Goal: Task Accomplishment & Management: Complete application form

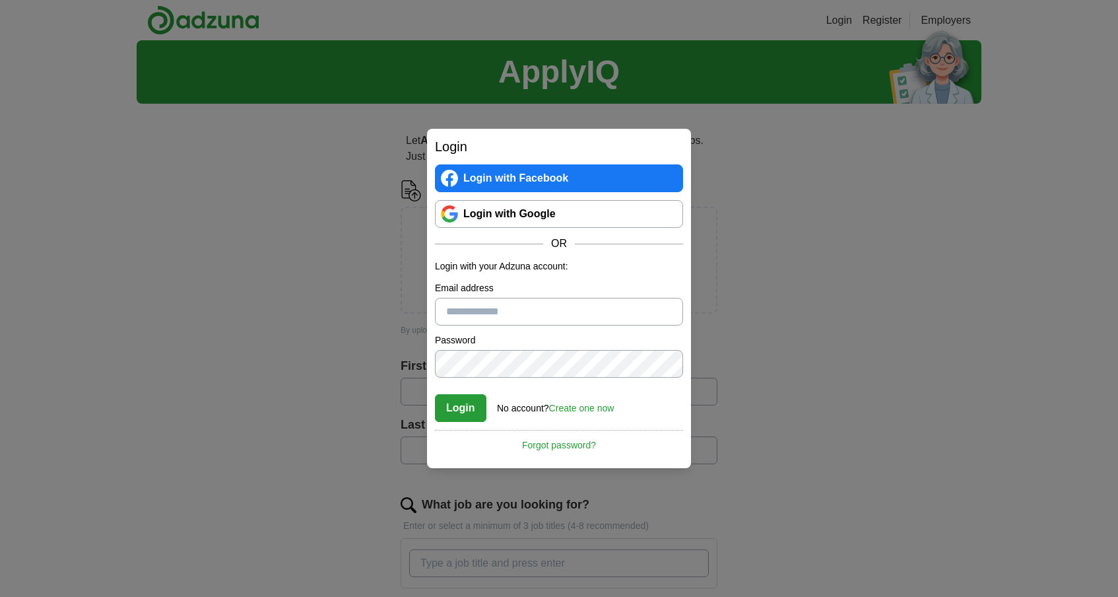
click at [485, 215] on link "Login with Google" at bounding box center [559, 214] width 248 height 28
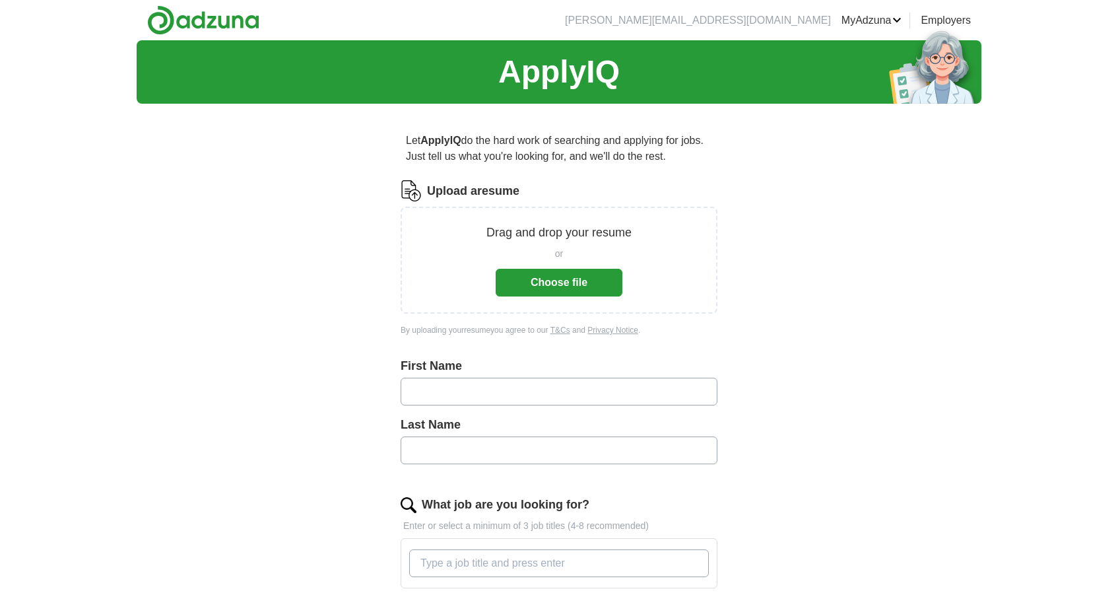
click at [639, 396] on input "text" at bounding box center [559, 392] width 317 height 28
type input "*****"
type input "**********"
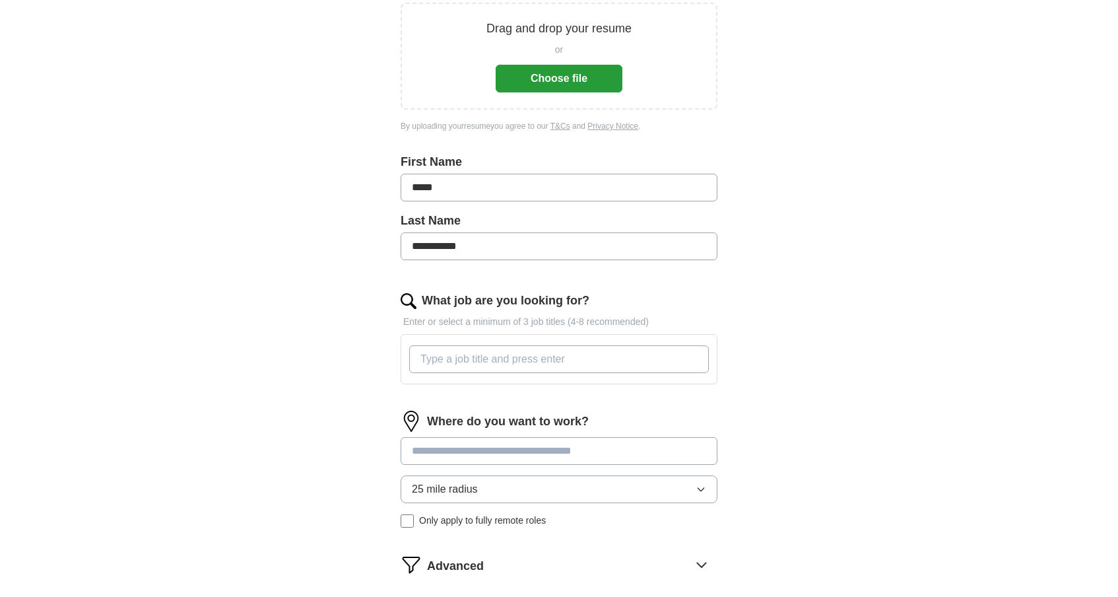
scroll to position [206, 0]
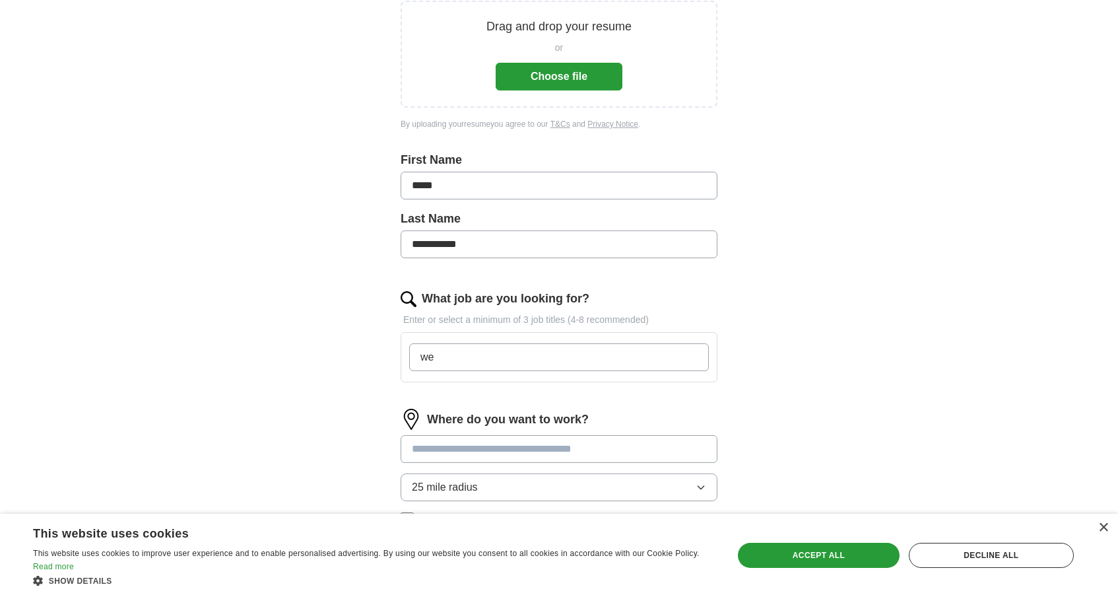
type input "w"
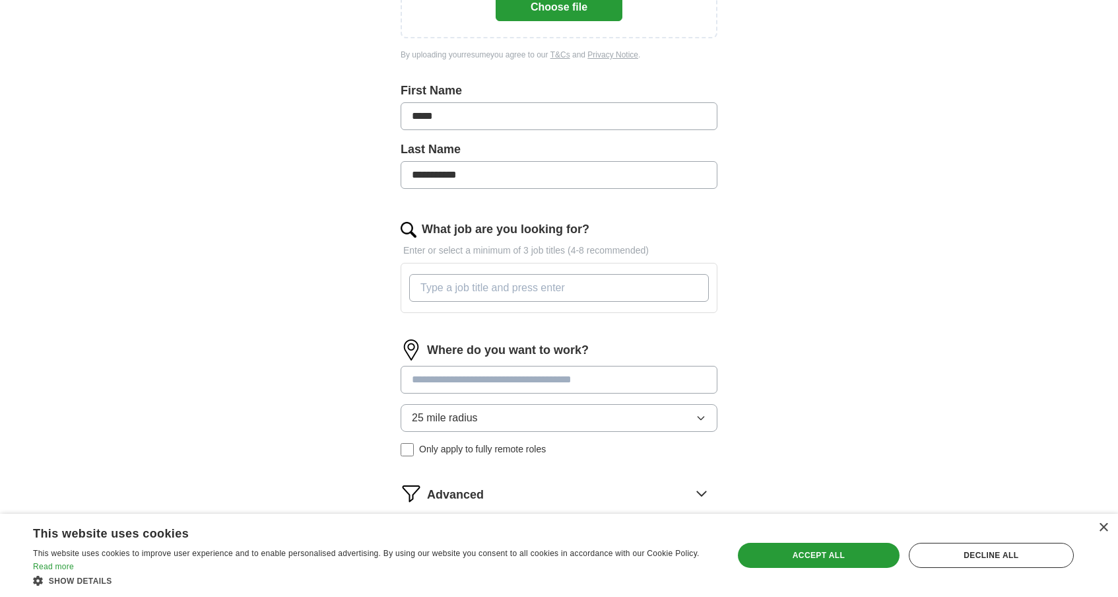
scroll to position [279, 0]
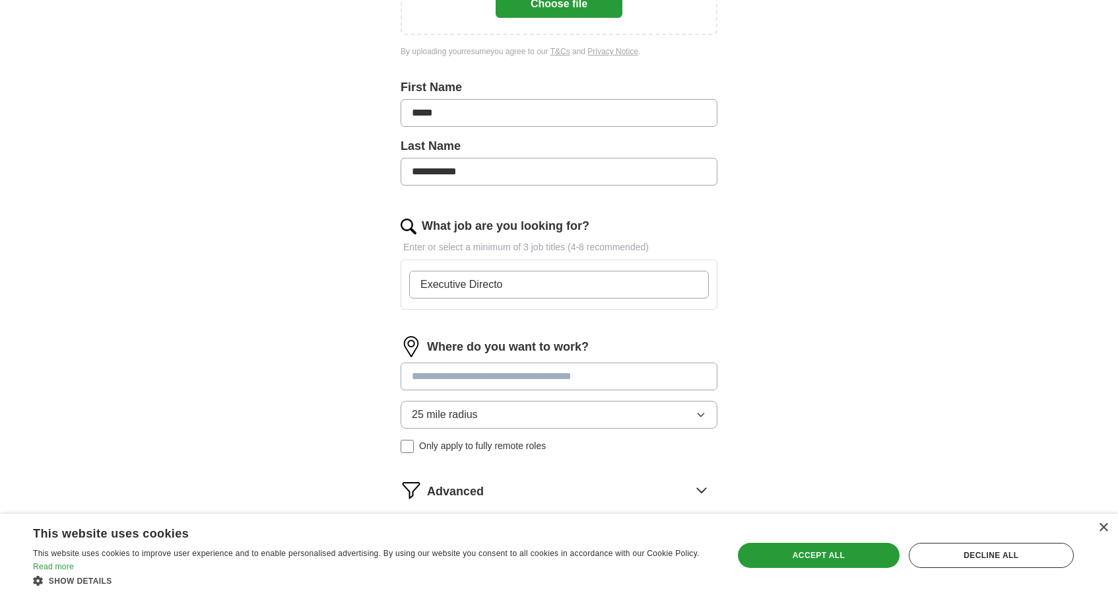
type input "Executive Director"
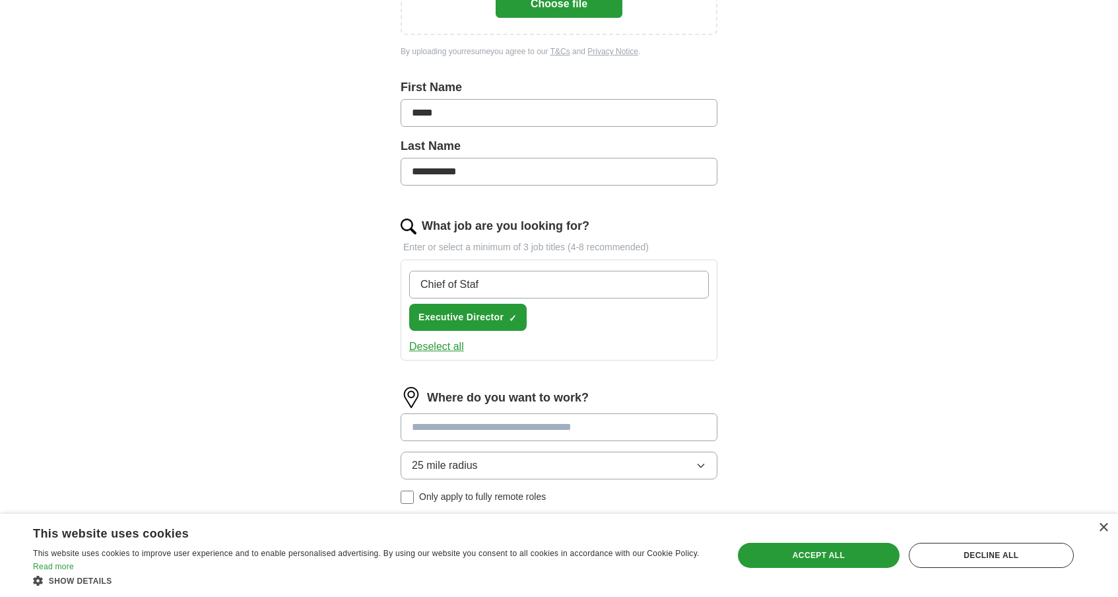
type input "Chief of Staff"
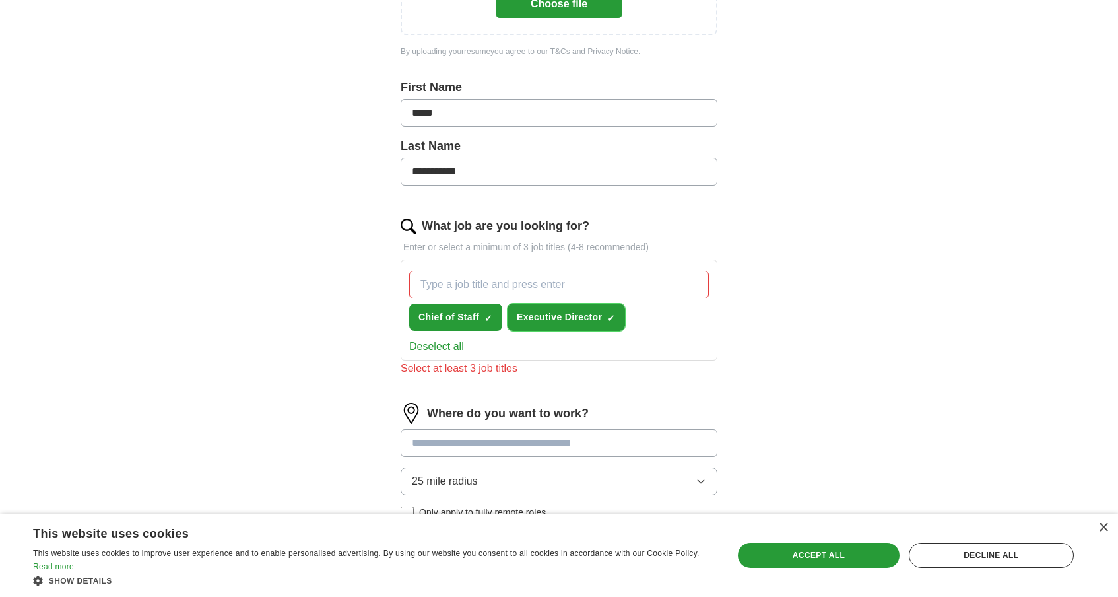
click at [585, 314] on span "Executive Director" at bounding box center [559, 317] width 85 height 14
click at [612, 318] on span "+" at bounding box center [612, 317] width 8 height 11
click at [567, 319] on span "Executive Director" at bounding box center [559, 317] width 85 height 14
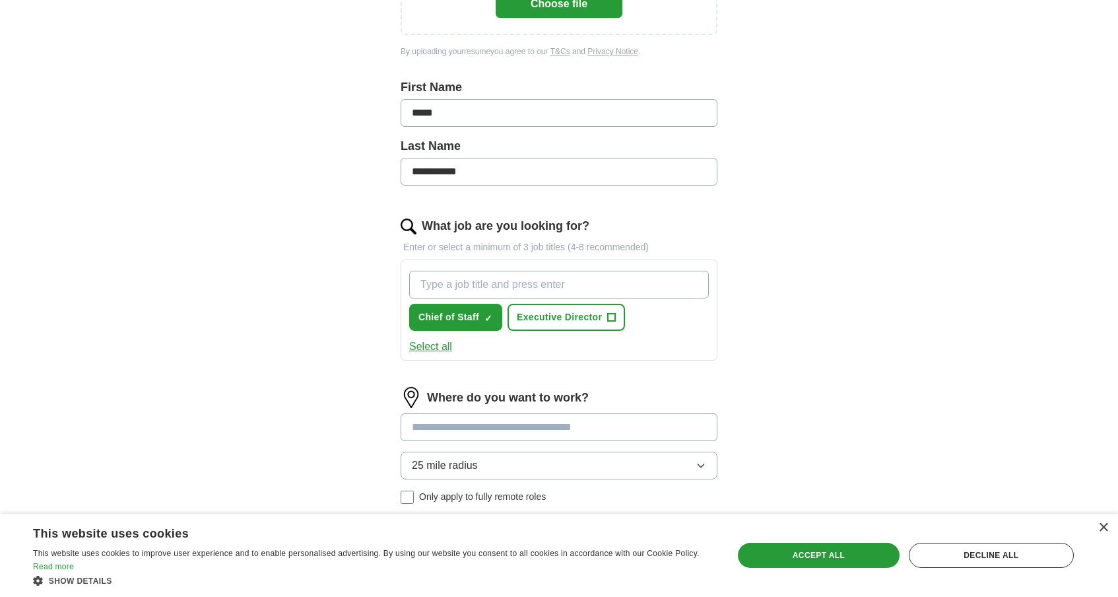
click at [563, 288] on input "What job are you looking for?" at bounding box center [559, 285] width 300 height 28
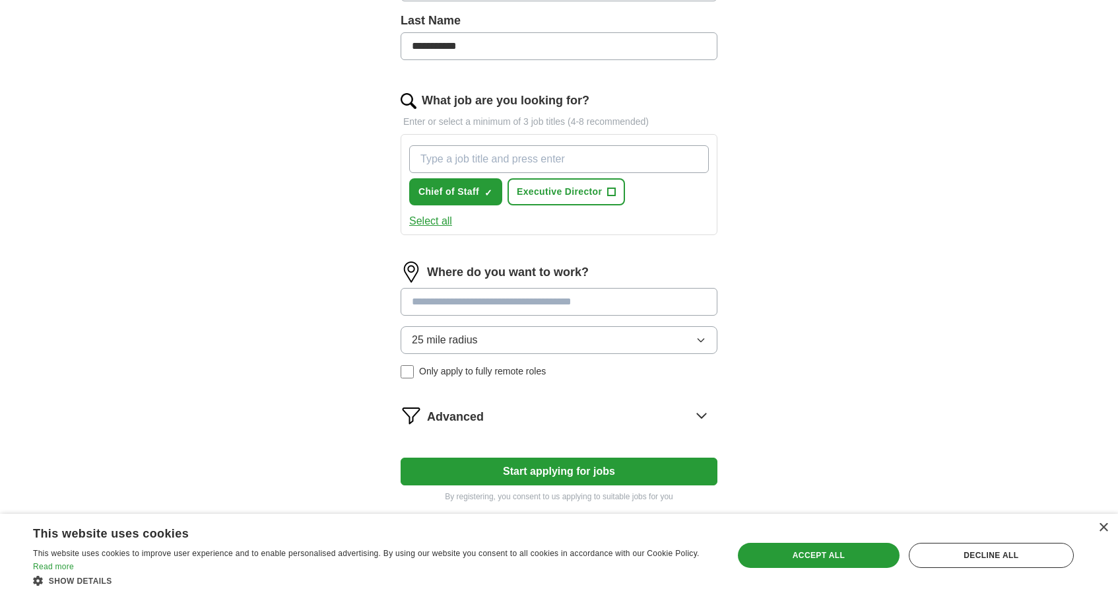
scroll to position [401, 0]
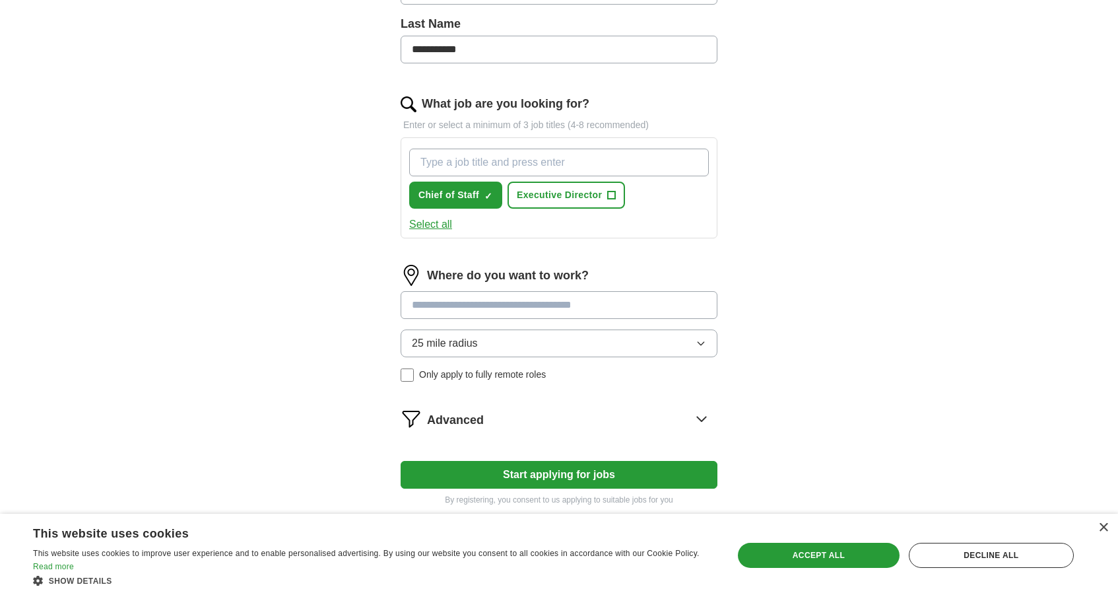
click at [553, 306] on div "Where do you want to work? 25 mile radius Only apply to fully remote roles" at bounding box center [559, 328] width 317 height 127
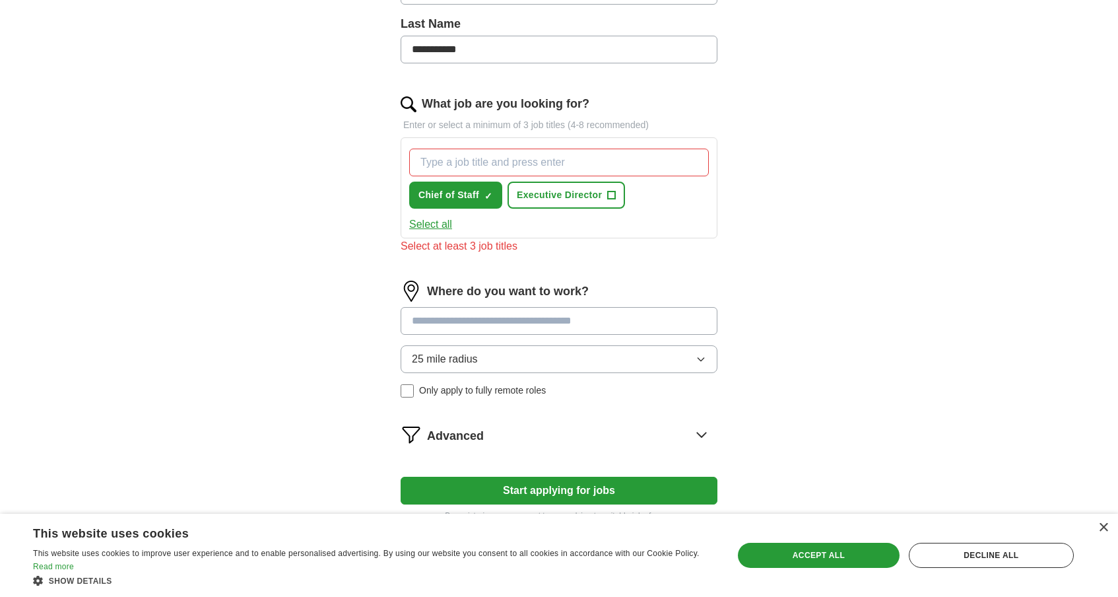
click at [531, 359] on div "Where do you want to work? 25 mile radius Only apply to fully remote roles" at bounding box center [559, 344] width 317 height 127
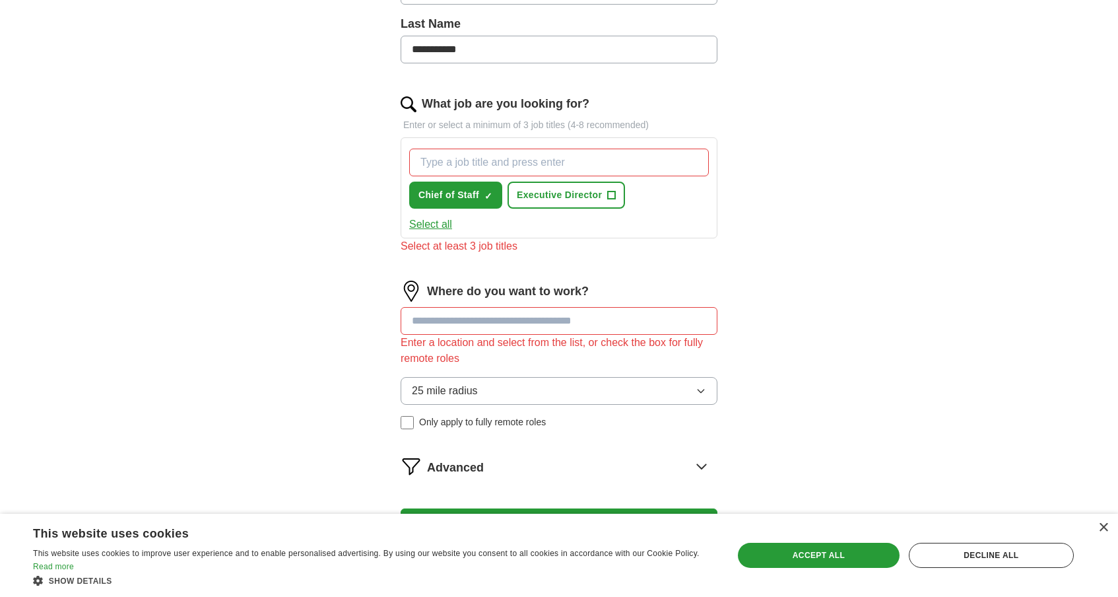
click at [461, 389] on span "25 mile radius" at bounding box center [445, 391] width 66 height 16
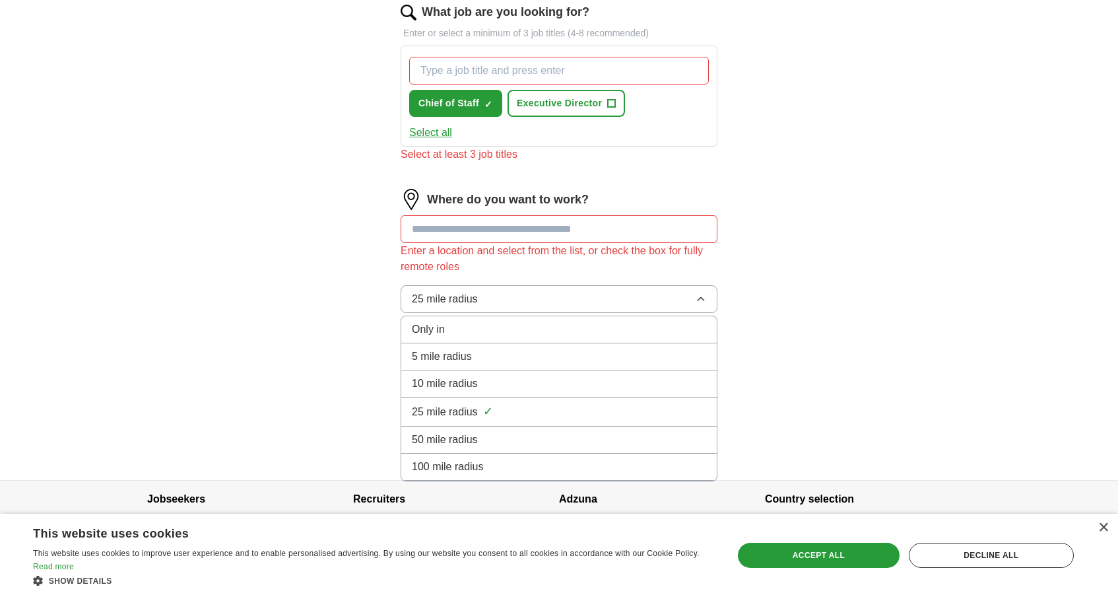
scroll to position [508, 0]
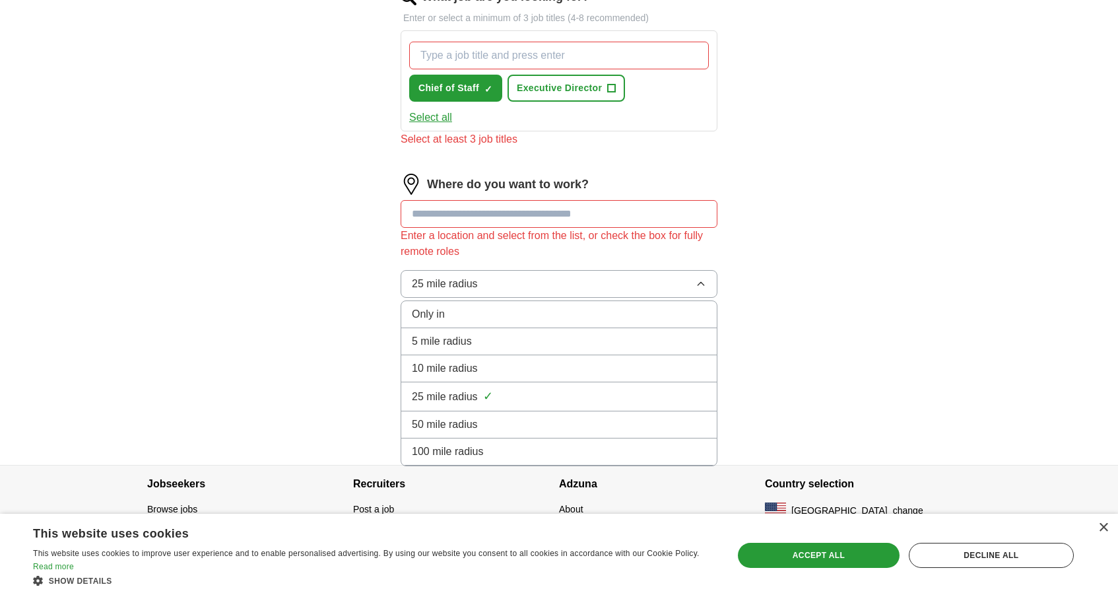
click at [463, 445] on span "100 mile radius" at bounding box center [448, 452] width 72 height 16
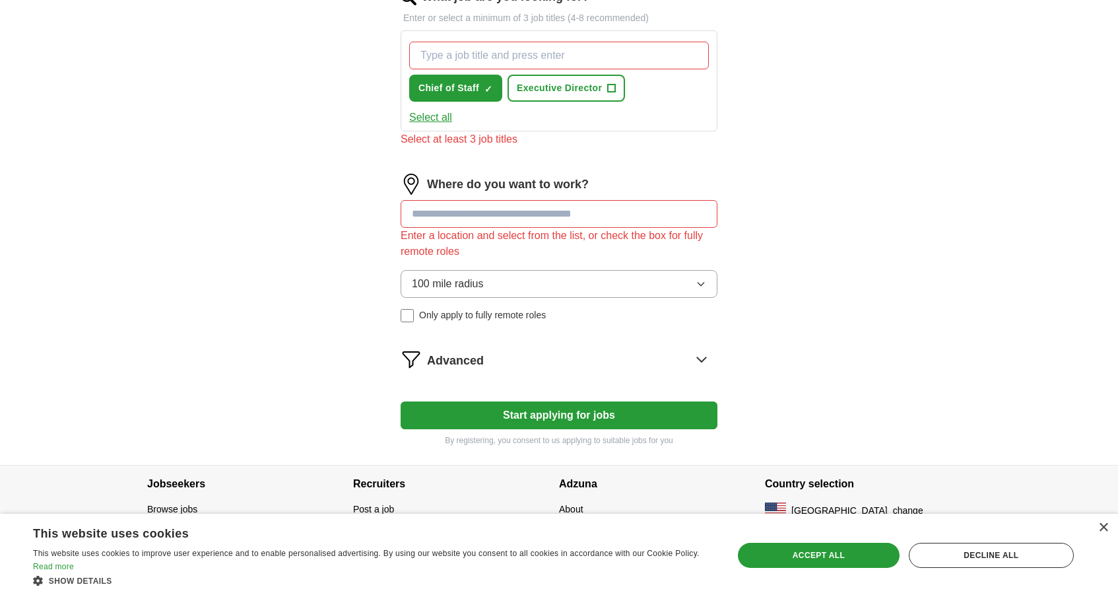
click at [510, 221] on input at bounding box center [559, 214] width 317 height 28
click at [469, 282] on span "100 mile radius" at bounding box center [448, 284] width 72 height 16
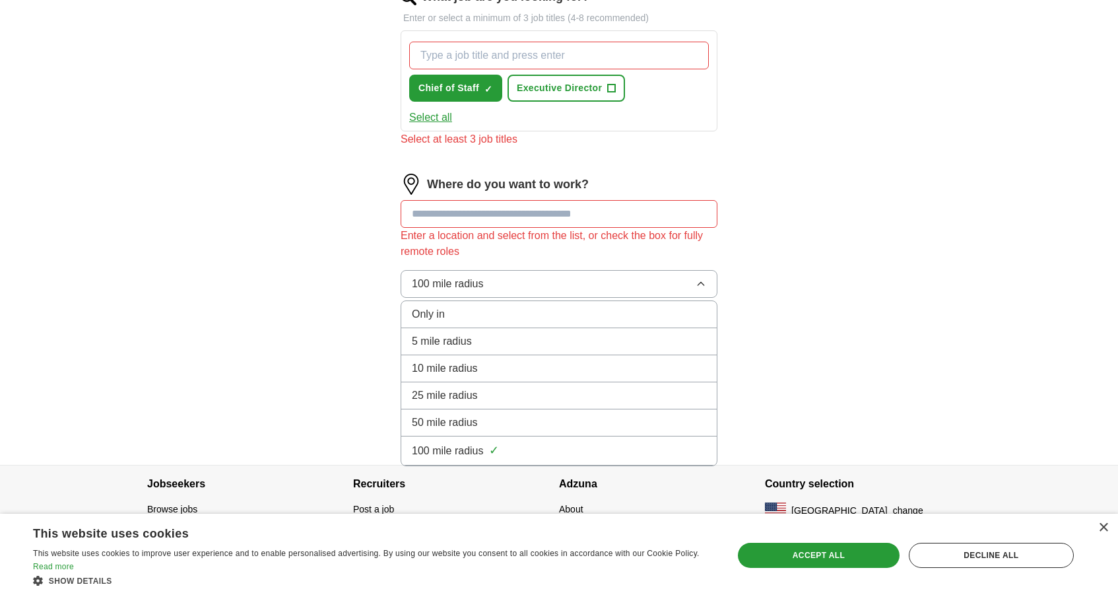
click at [485, 402] on div "25 mile radius" at bounding box center [559, 395] width 294 height 16
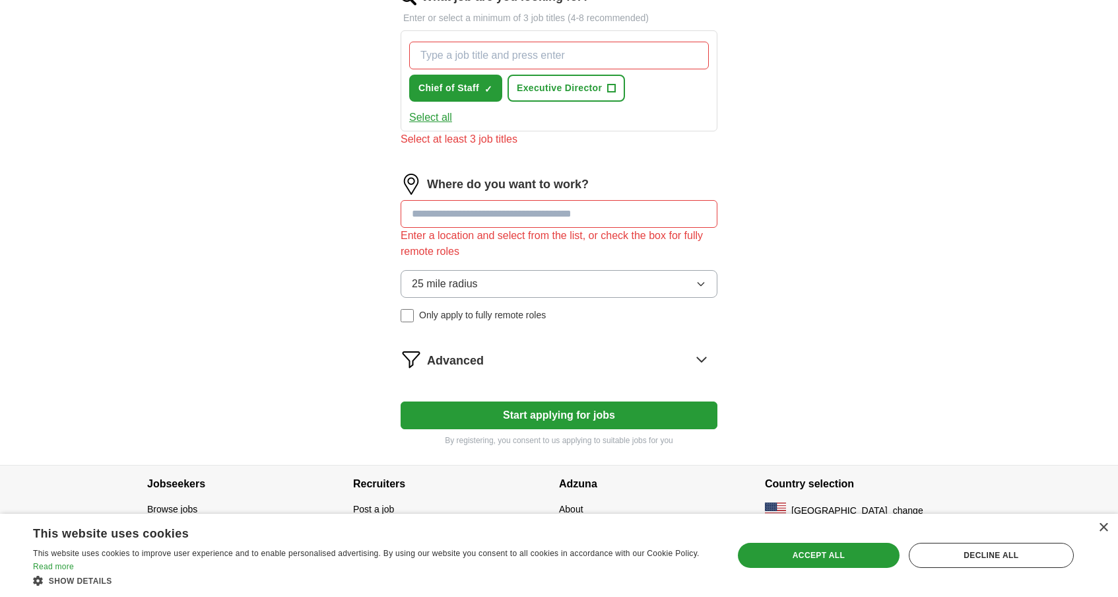
click at [491, 214] on input at bounding box center [559, 214] width 317 height 28
type input "*********"
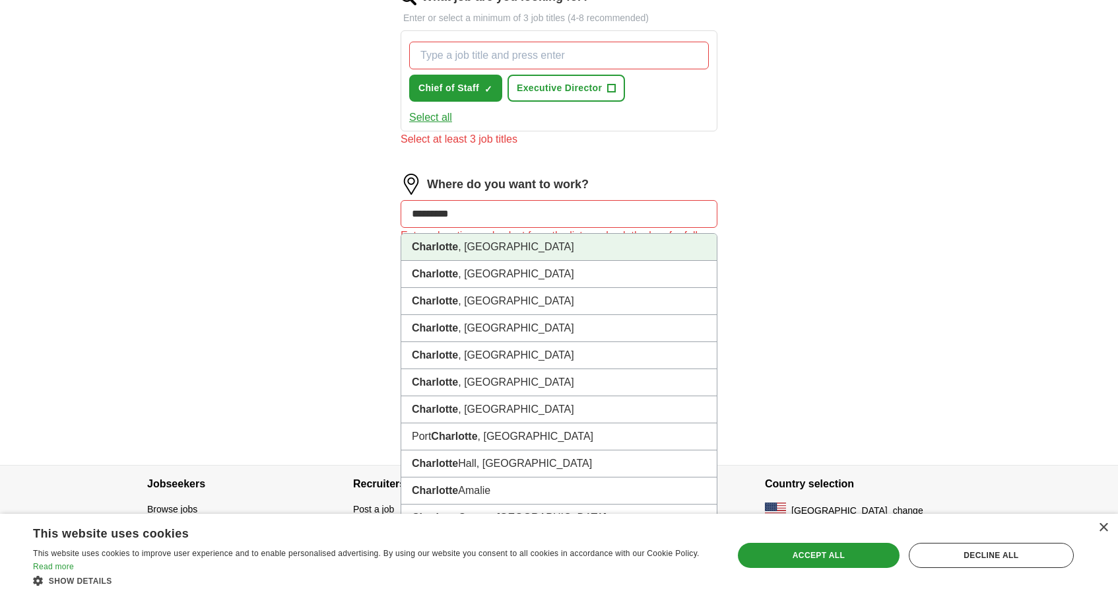
click at [489, 245] on li "Charlotte , NC" at bounding box center [558, 247] width 315 height 27
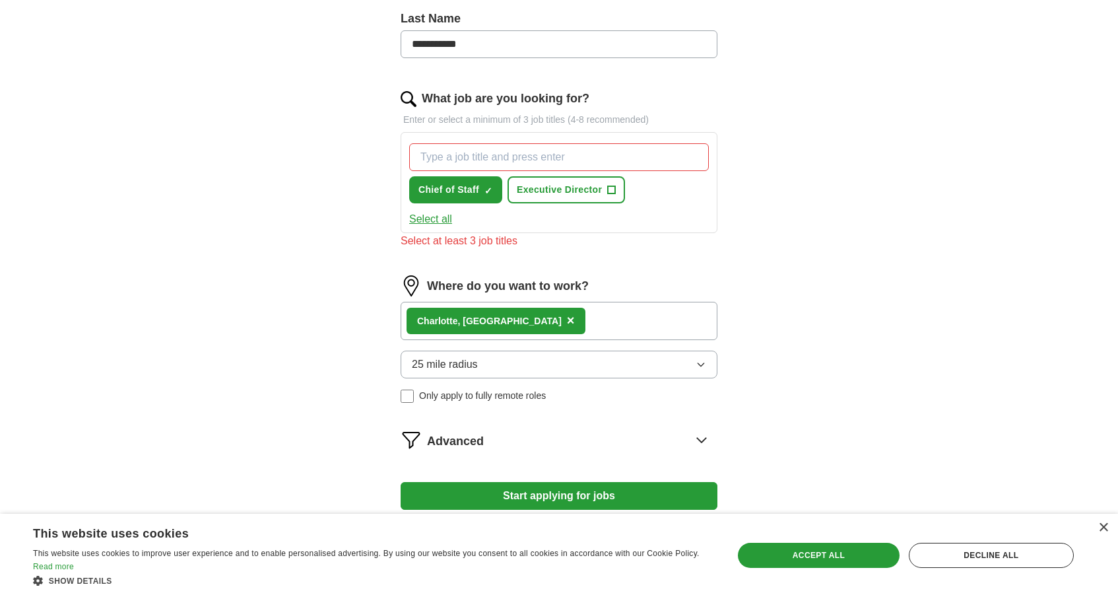
scroll to position [393, 0]
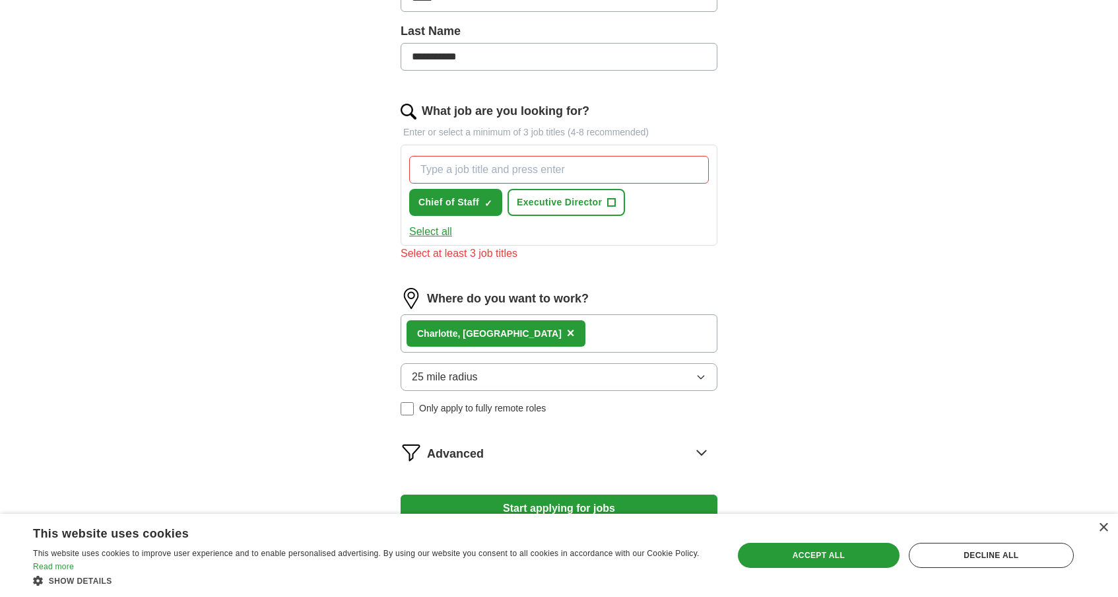
click at [517, 166] on input "What job are you looking for?" at bounding box center [559, 170] width 300 height 28
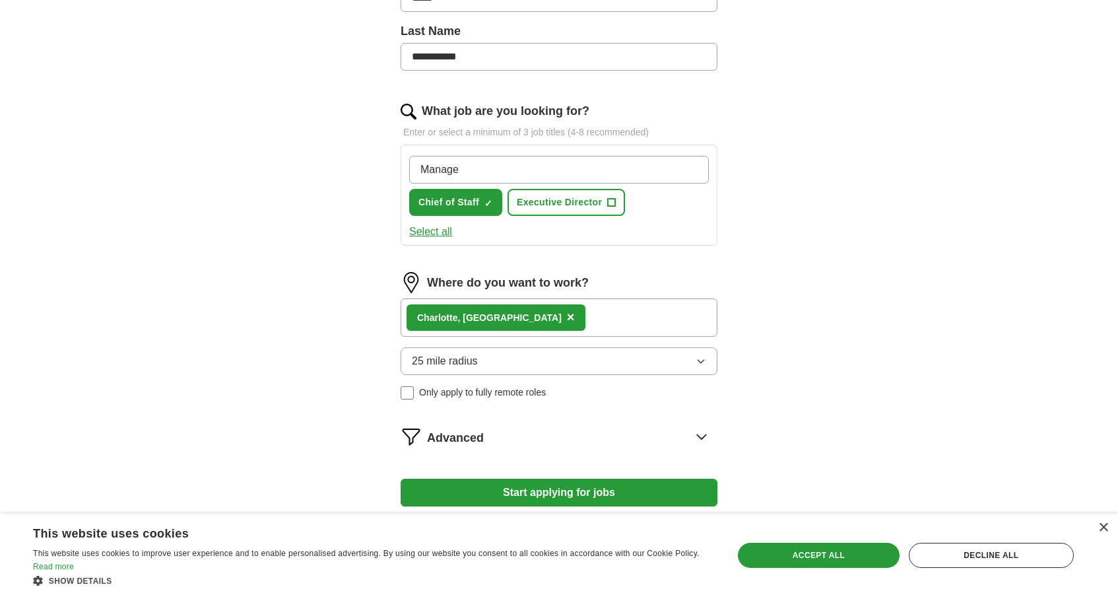
type input "Manager"
type input "Director"
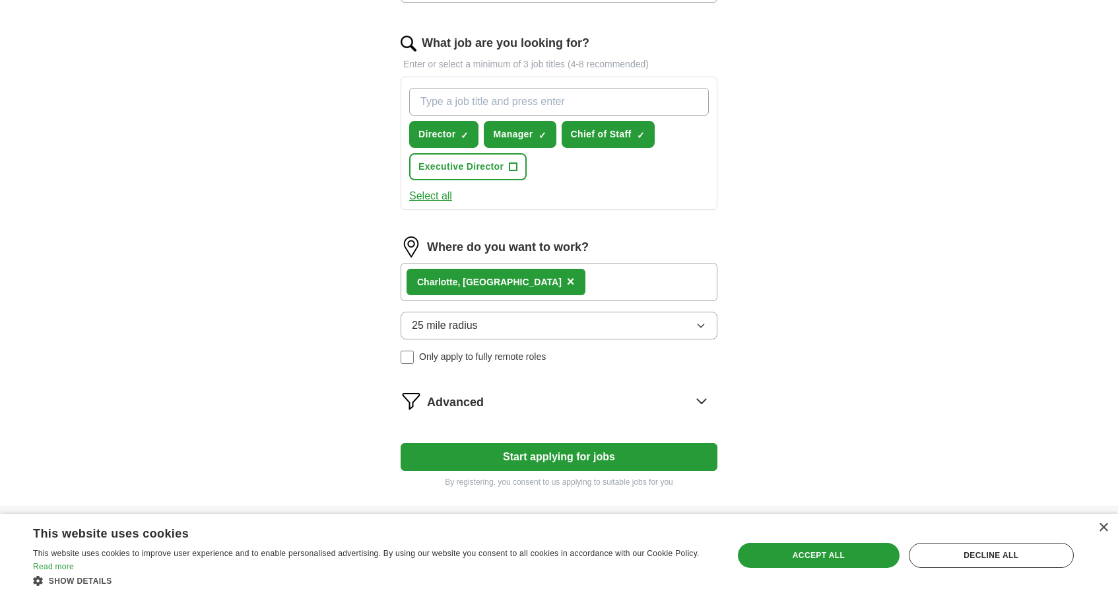
scroll to position [484, 0]
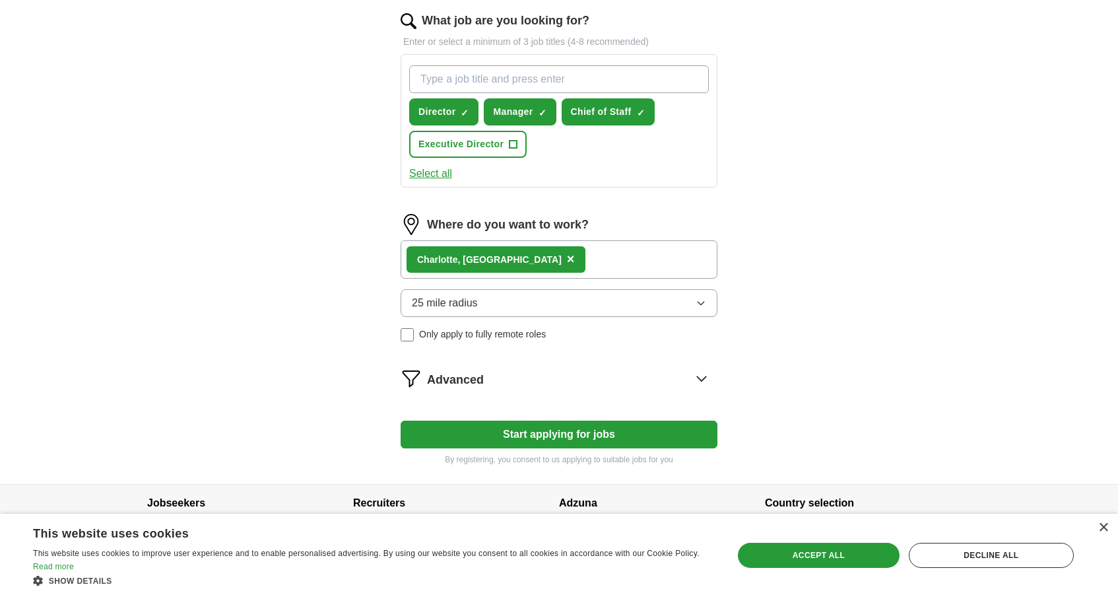
click at [504, 434] on button "Start applying for jobs" at bounding box center [559, 434] width 317 height 28
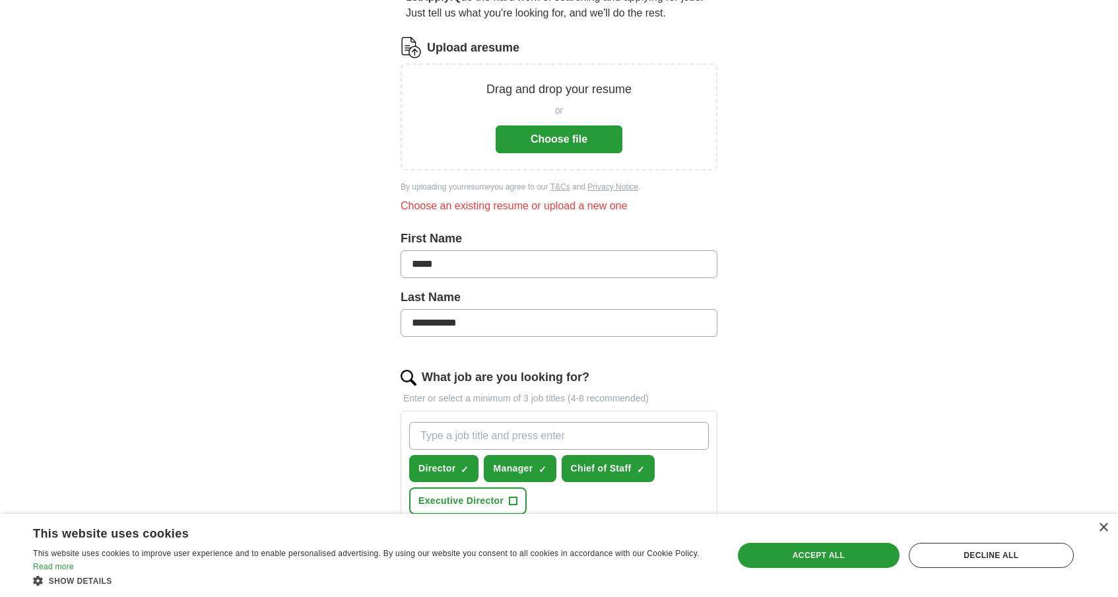
scroll to position [141, 0]
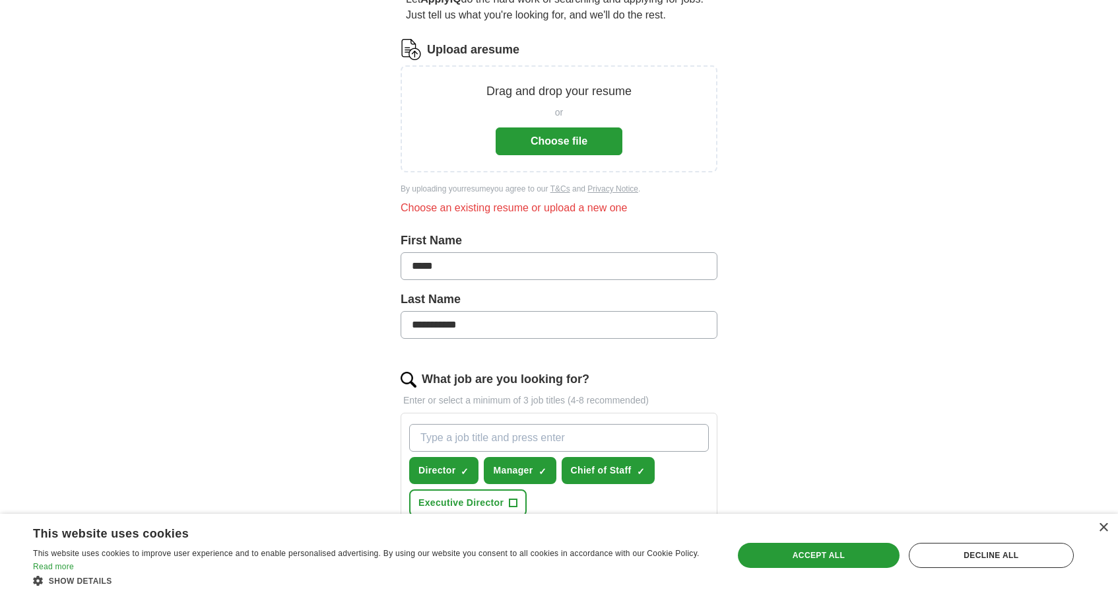
click at [609, 141] on button "Choose file" at bounding box center [559, 141] width 127 height 28
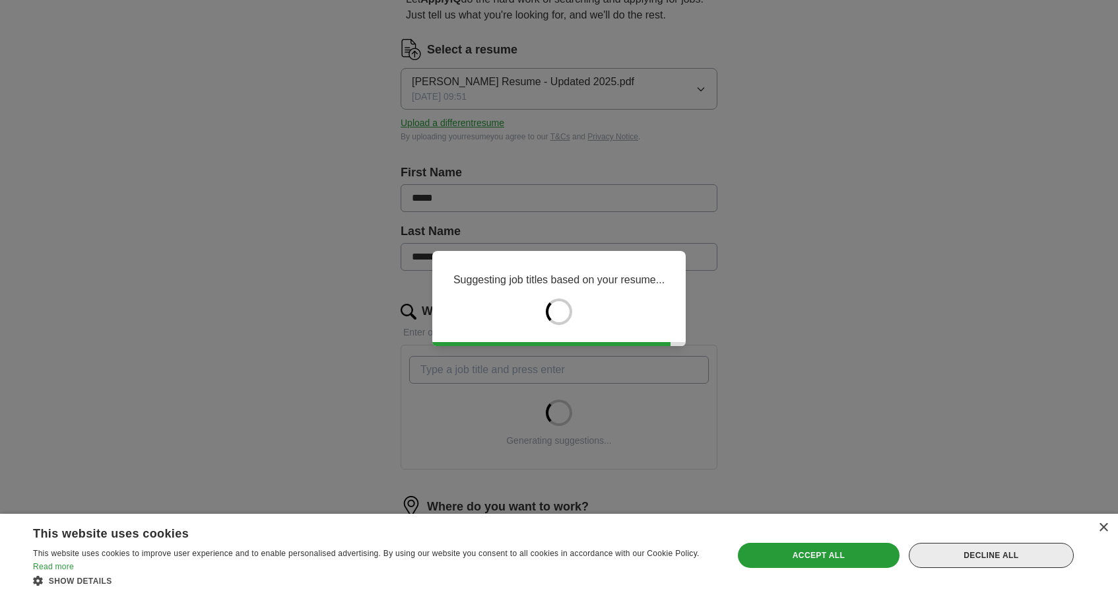
click at [1028, 554] on div "Decline all" at bounding box center [991, 555] width 165 height 25
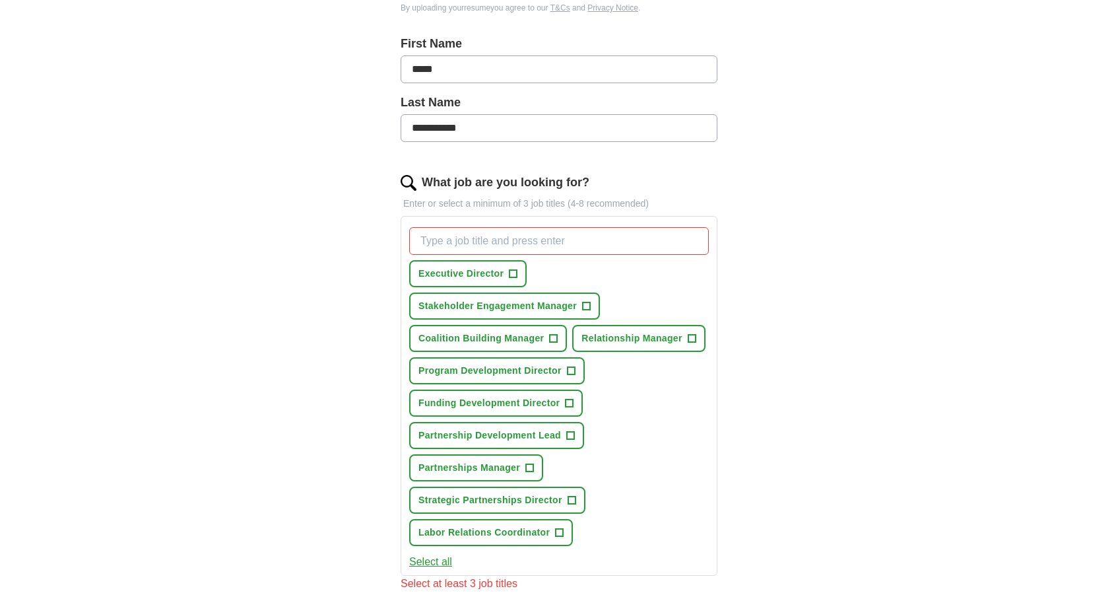
scroll to position [276, 0]
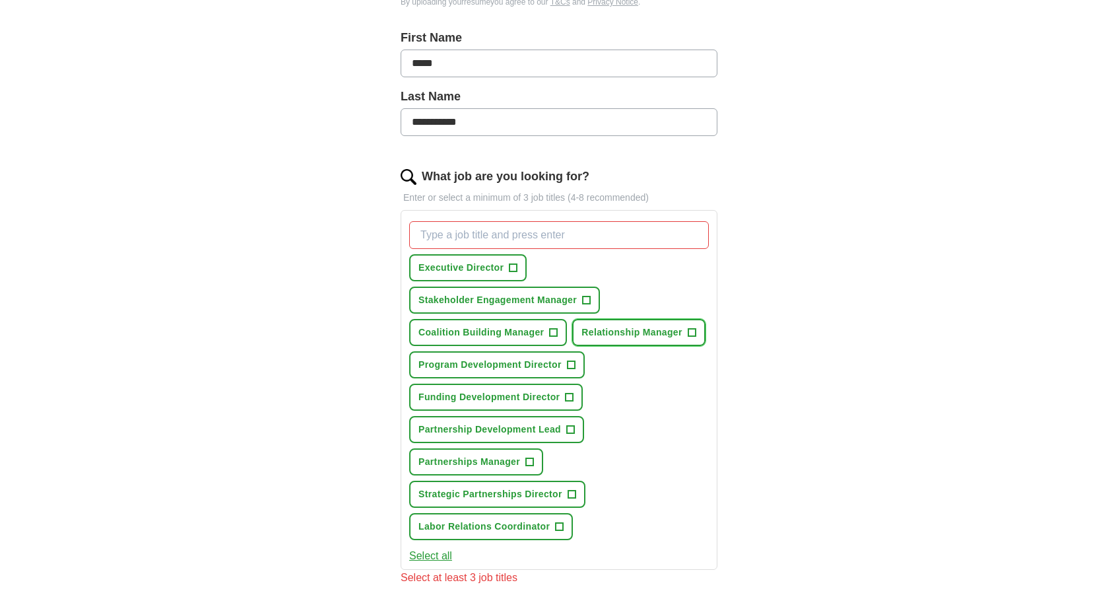
click at [695, 333] on span "+" at bounding box center [692, 332] width 8 height 11
click at [586, 299] on span "+" at bounding box center [587, 300] width 8 height 11
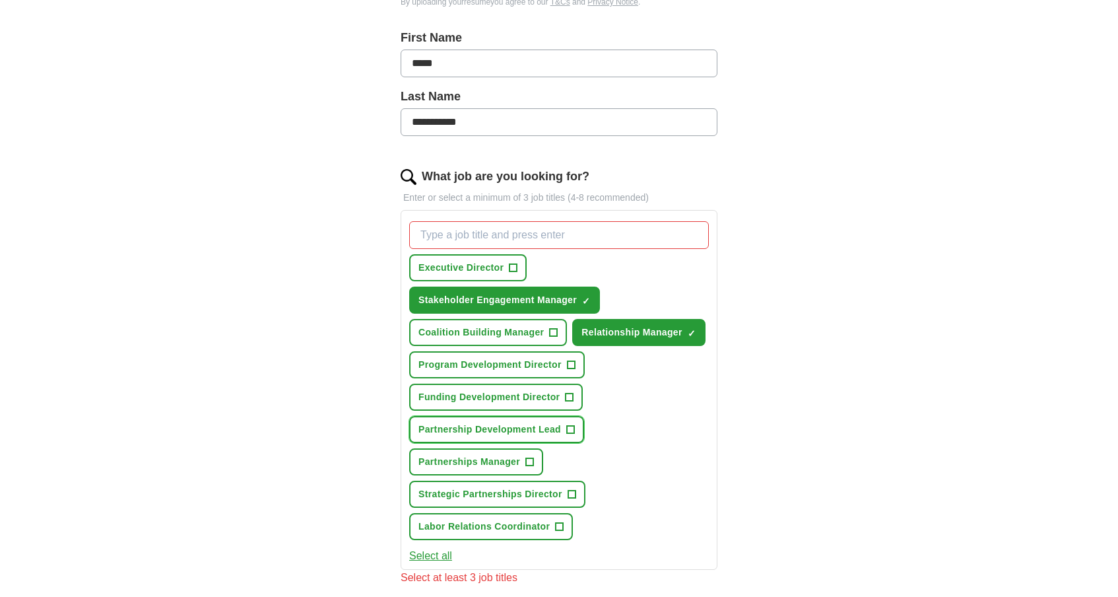
click at [564, 430] on button "Partnership Development Lead +" at bounding box center [496, 429] width 175 height 27
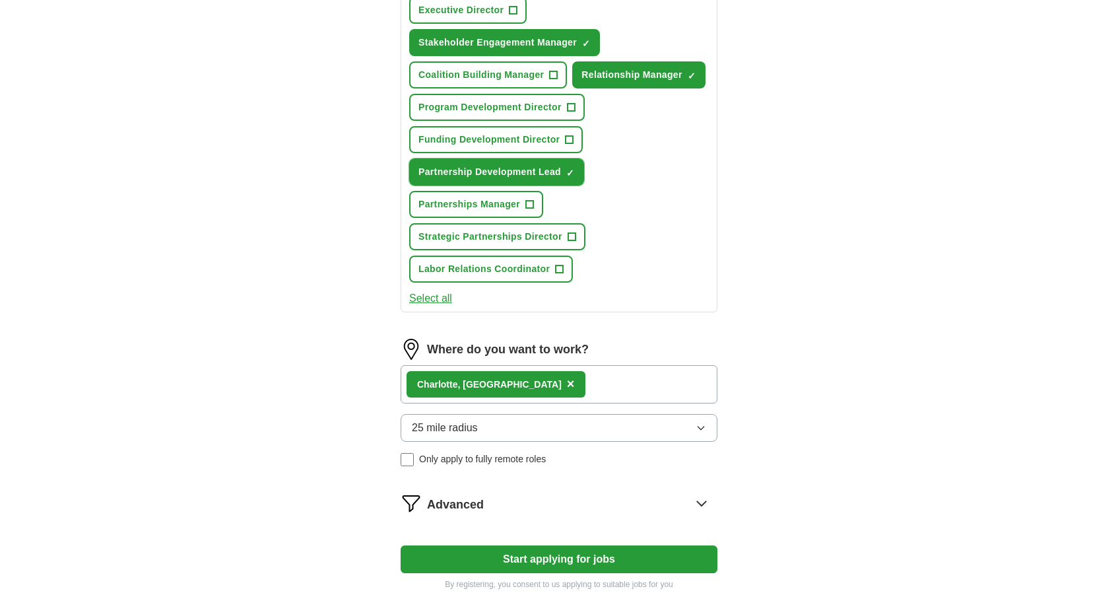
scroll to position [543, 0]
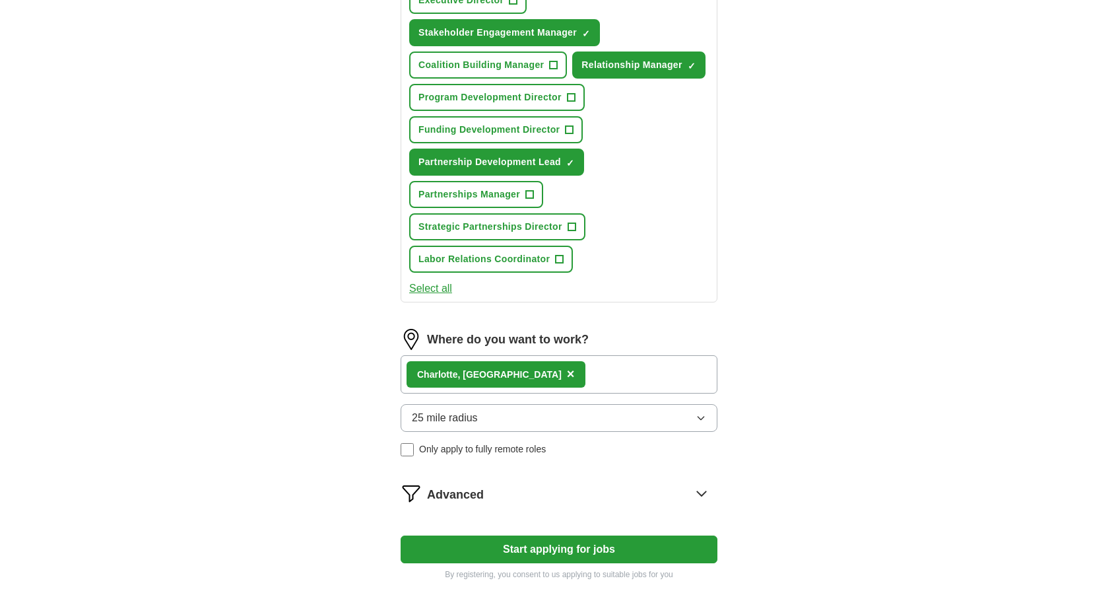
click at [517, 556] on button "Start applying for jobs" at bounding box center [559, 549] width 317 height 28
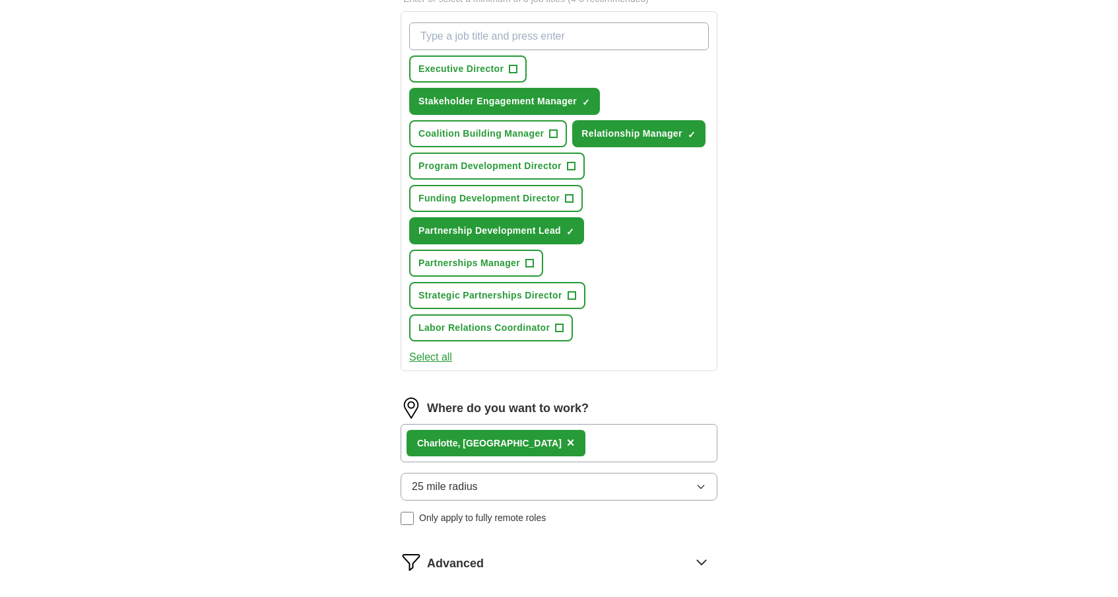
select select "**"
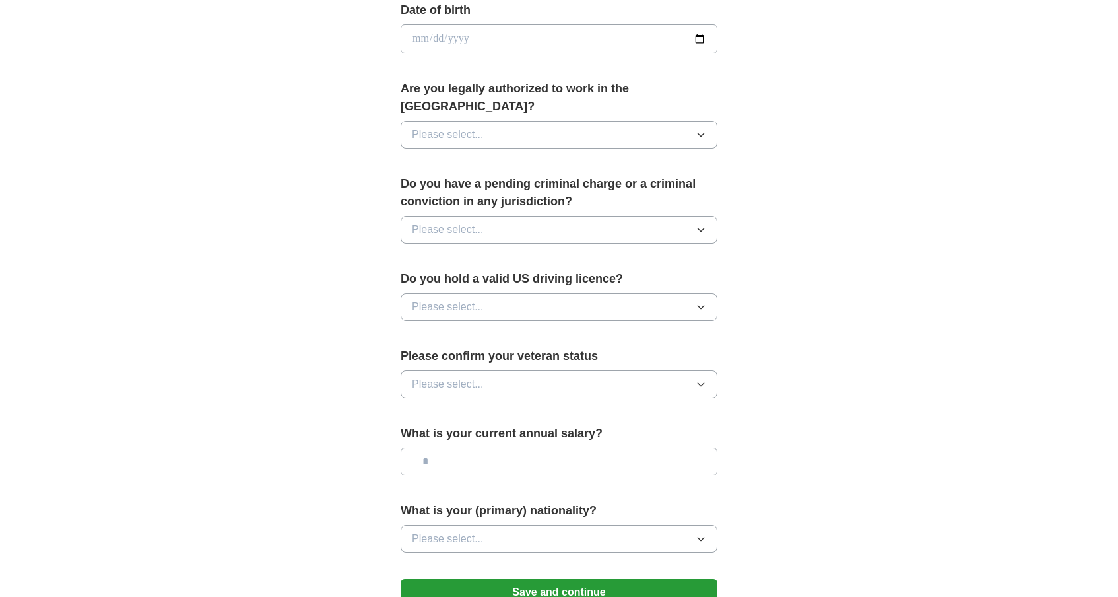
scroll to position [612, 0]
click at [530, 292] on button "Please select..." at bounding box center [559, 306] width 317 height 28
click at [527, 328] on div "Yes" at bounding box center [559, 336] width 294 height 16
click at [525, 369] on button "Please select..." at bounding box center [559, 383] width 317 height 28
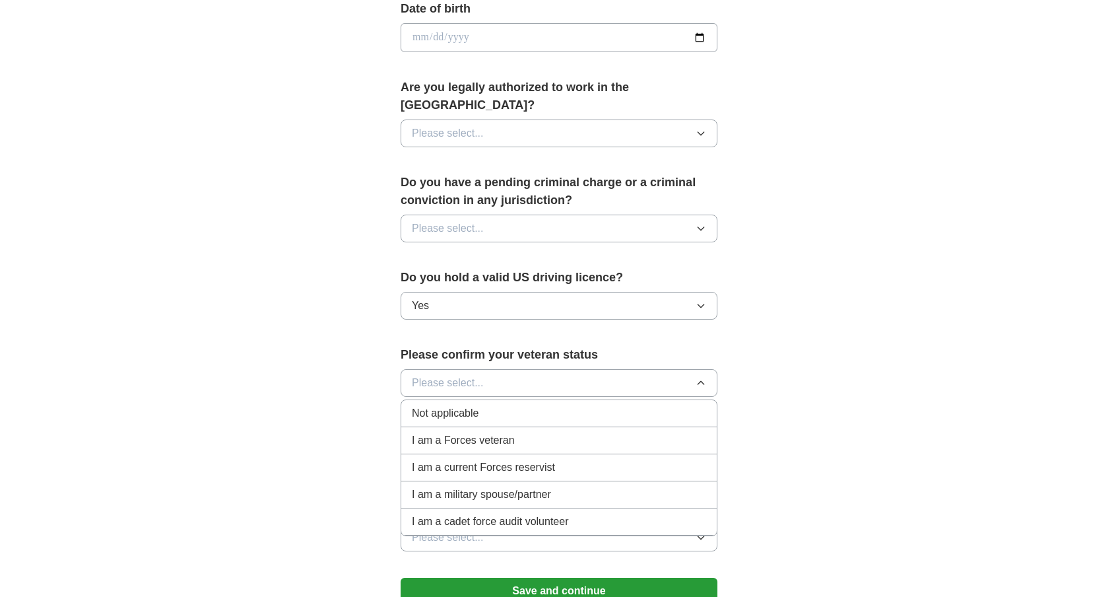
click at [526, 405] on div "Not applicable" at bounding box center [559, 413] width 294 height 16
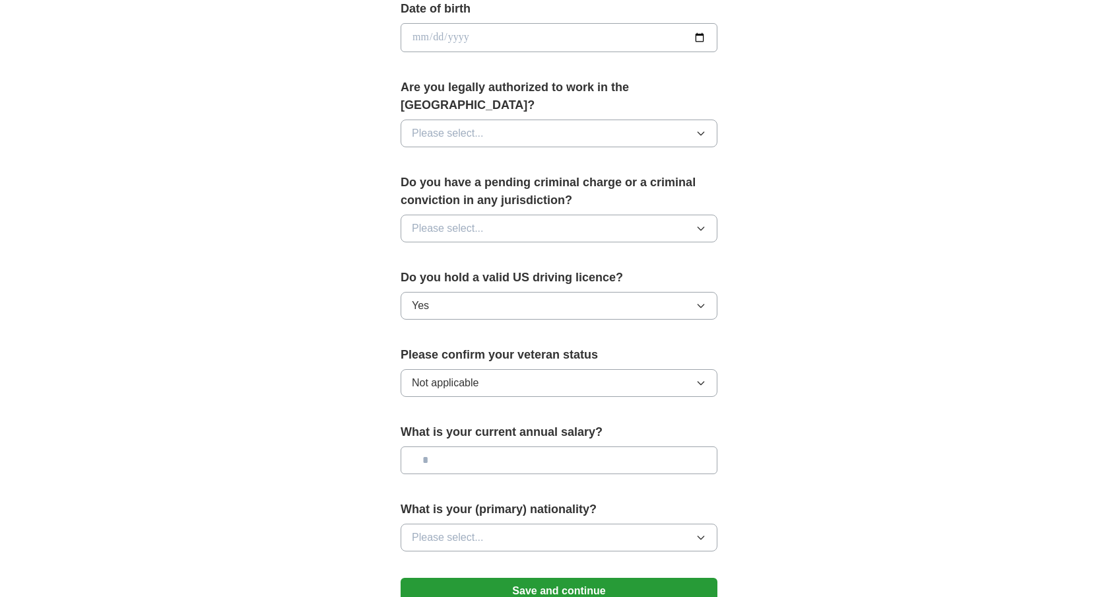
click at [523, 446] on input "text" at bounding box center [559, 460] width 317 height 28
type input "********"
click at [470, 529] on span "Please select..." at bounding box center [448, 537] width 72 height 16
click at [470, 560] on div "American" at bounding box center [559, 568] width 294 height 16
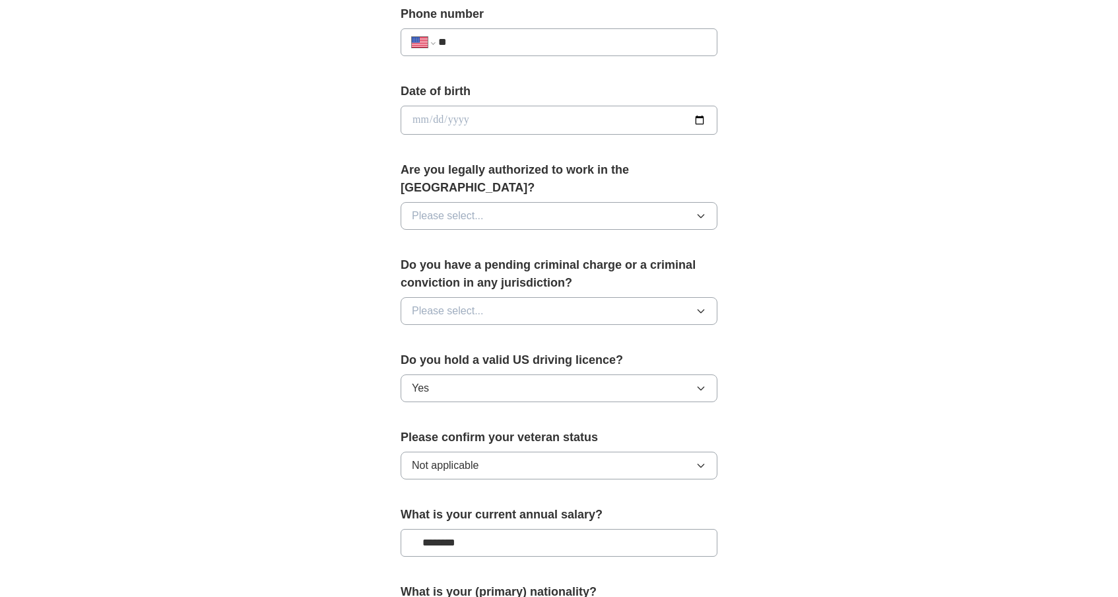
scroll to position [510, 0]
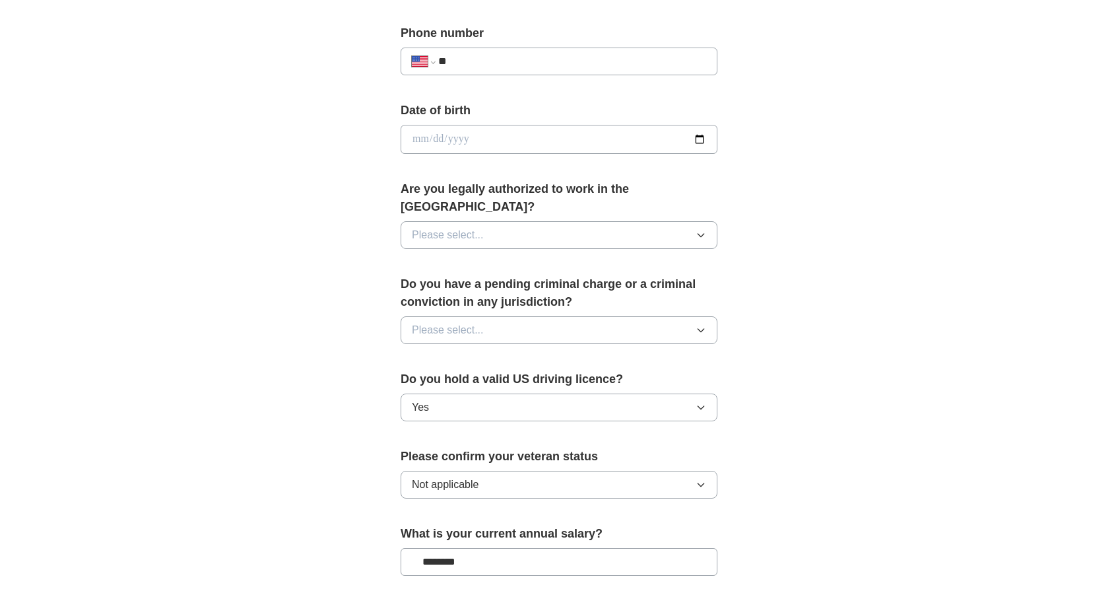
click at [517, 324] on button "Please select..." at bounding box center [559, 330] width 317 height 28
click at [514, 380] on div "No" at bounding box center [559, 388] width 294 height 16
click at [520, 221] on button "Please select..." at bounding box center [559, 235] width 317 height 28
click at [515, 257] on div "Yes" at bounding box center [559, 265] width 294 height 16
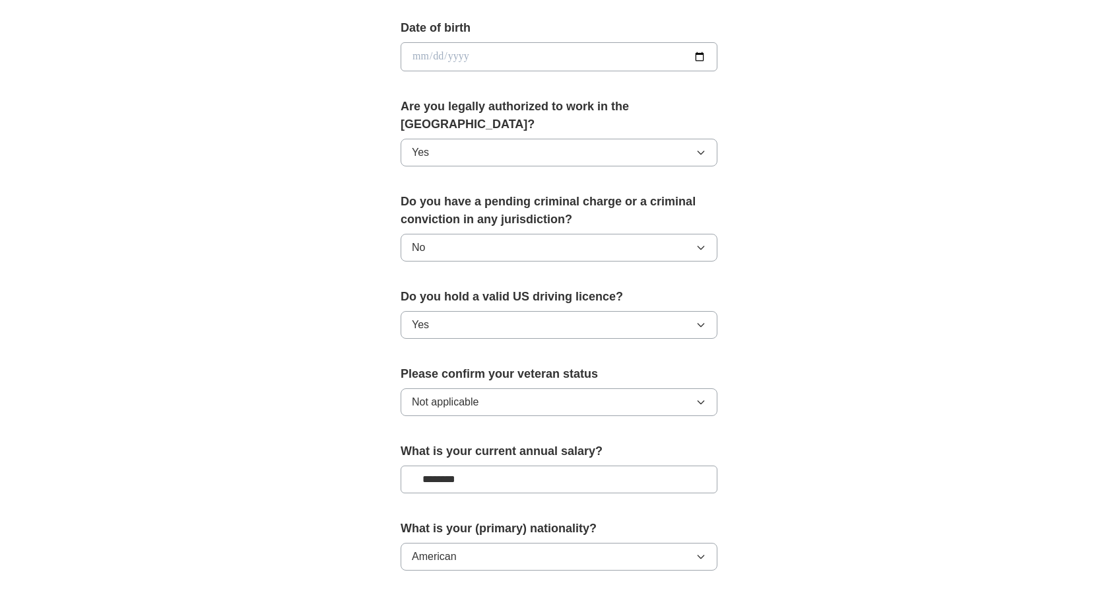
click at [516, 63] on input "date" at bounding box center [559, 56] width 317 height 29
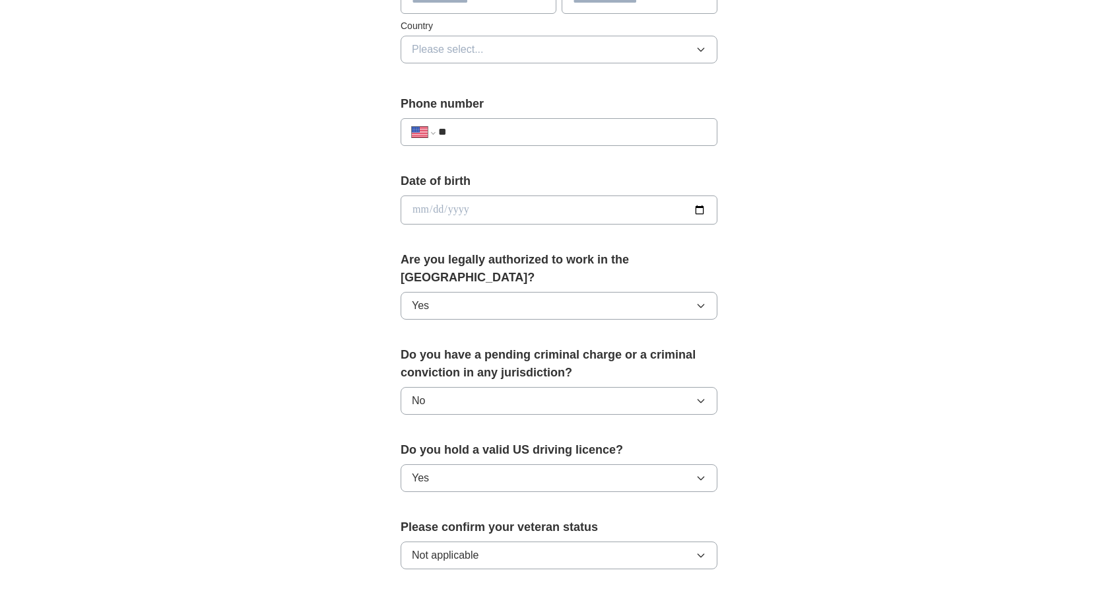
scroll to position [430, 0]
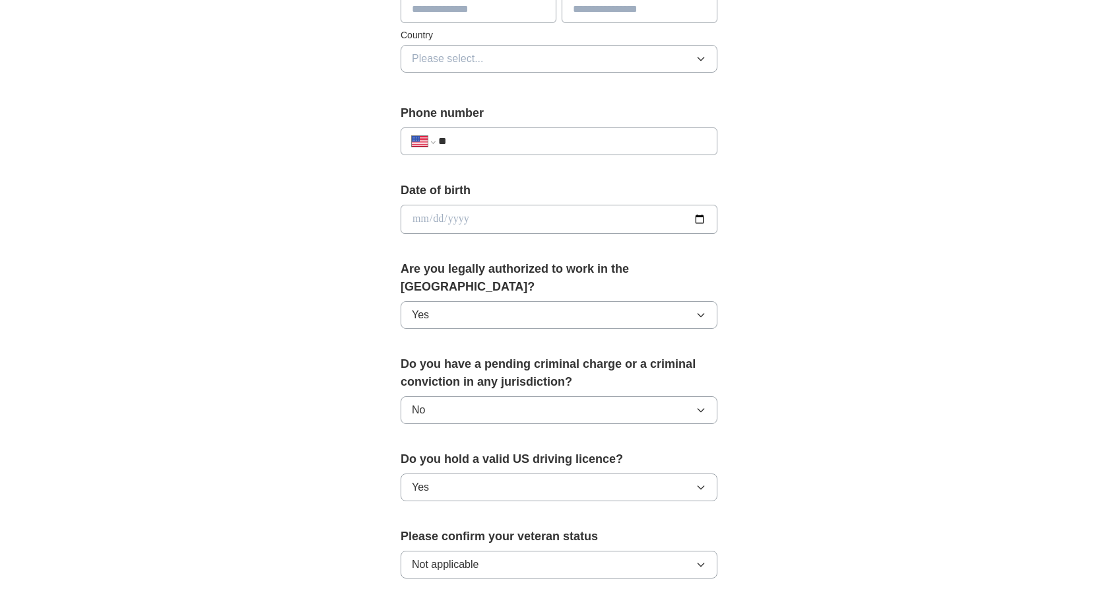
click at [466, 212] on input "date" at bounding box center [559, 219] width 317 height 29
click at [467, 228] on input "date" at bounding box center [559, 219] width 317 height 29
click at [475, 222] on input "date" at bounding box center [559, 219] width 317 height 29
click at [447, 216] on input "date" at bounding box center [559, 219] width 317 height 29
click at [488, 216] on input "date" at bounding box center [559, 219] width 317 height 29
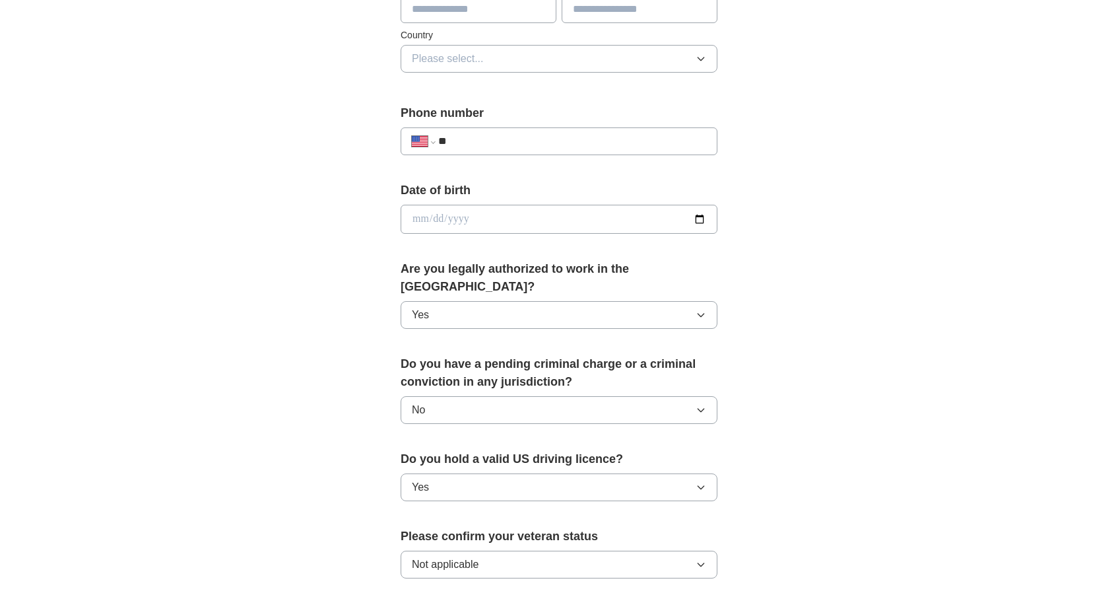
click at [491, 228] on input "date" at bounding box center [559, 219] width 317 height 29
click at [418, 226] on input "date" at bounding box center [559, 219] width 317 height 29
click at [420, 223] on input "date" at bounding box center [559, 219] width 317 height 29
type input "**********"
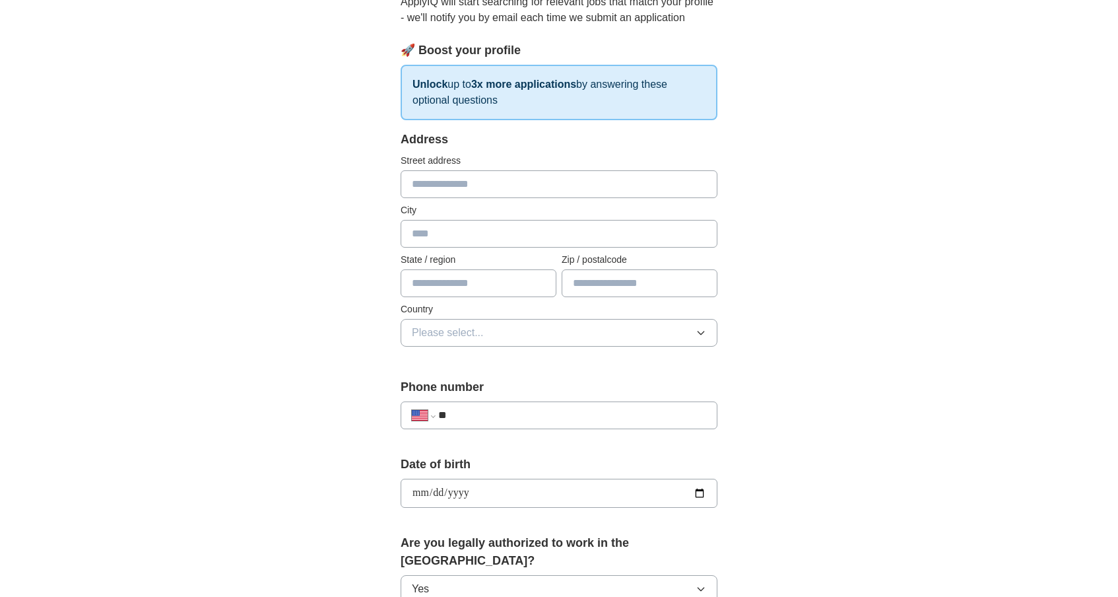
click at [548, 178] on input "text" at bounding box center [559, 184] width 317 height 28
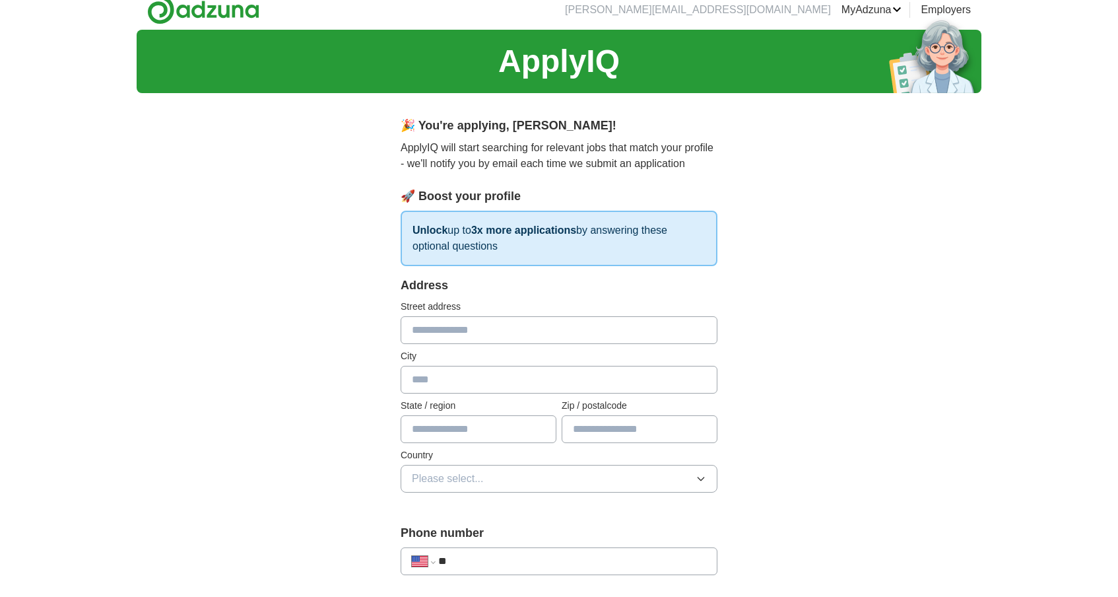
scroll to position [0, 0]
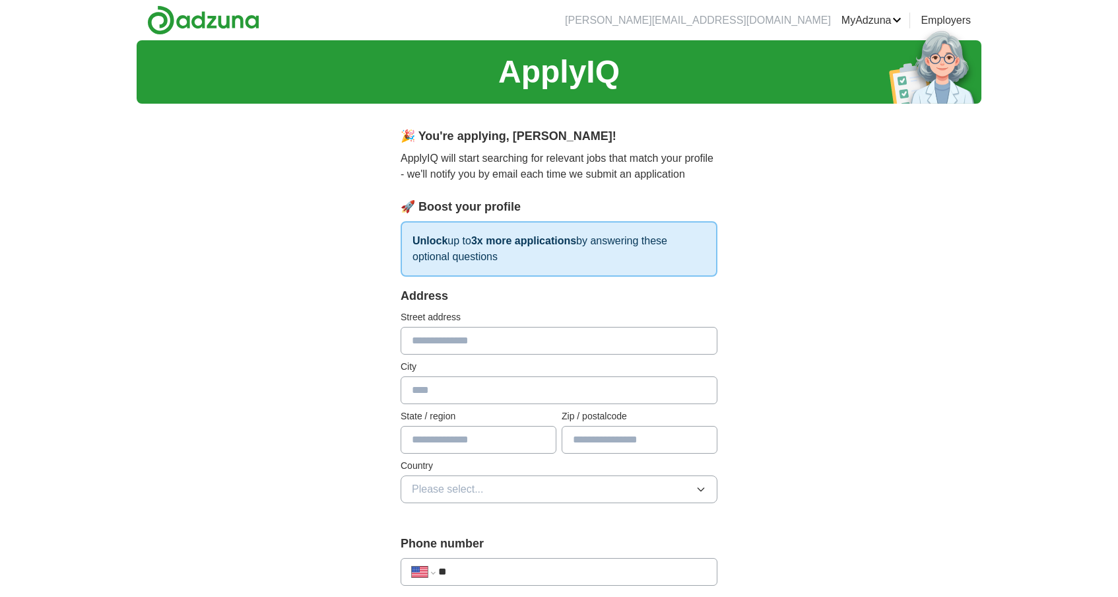
click at [597, 324] on label "Street address" at bounding box center [559, 317] width 317 height 14
click at [597, 329] on input "text" at bounding box center [559, 341] width 317 height 28
type input "*"
type input "**********"
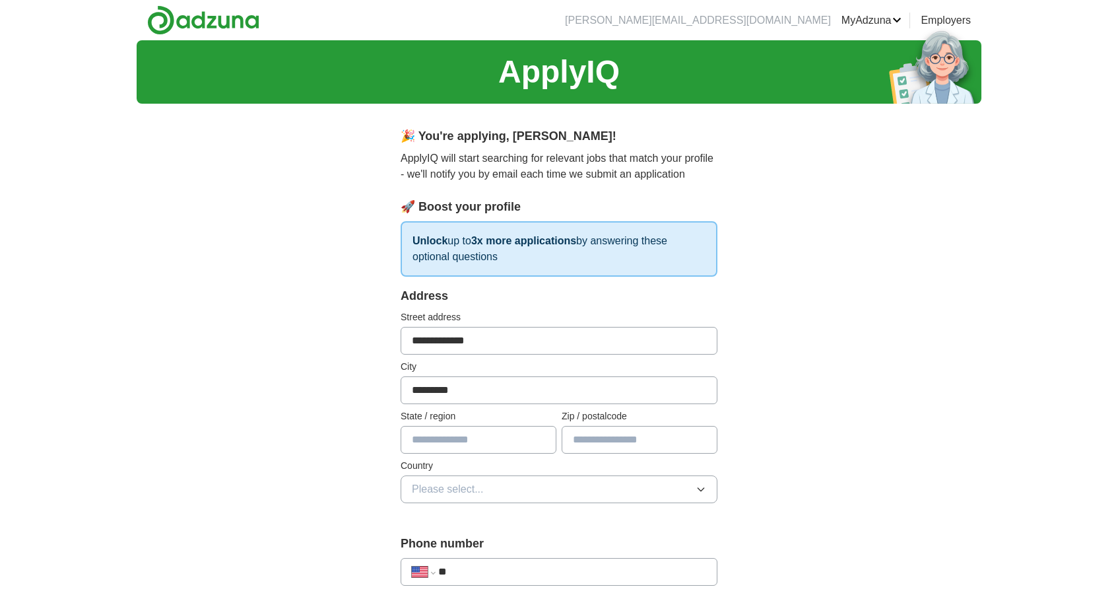
type input "*********"
type input "**********"
type input "*****"
click at [596, 483] on button "Please select..." at bounding box center [559, 489] width 317 height 28
click at [568, 538] on li "United States" at bounding box center [558, 546] width 315 height 27
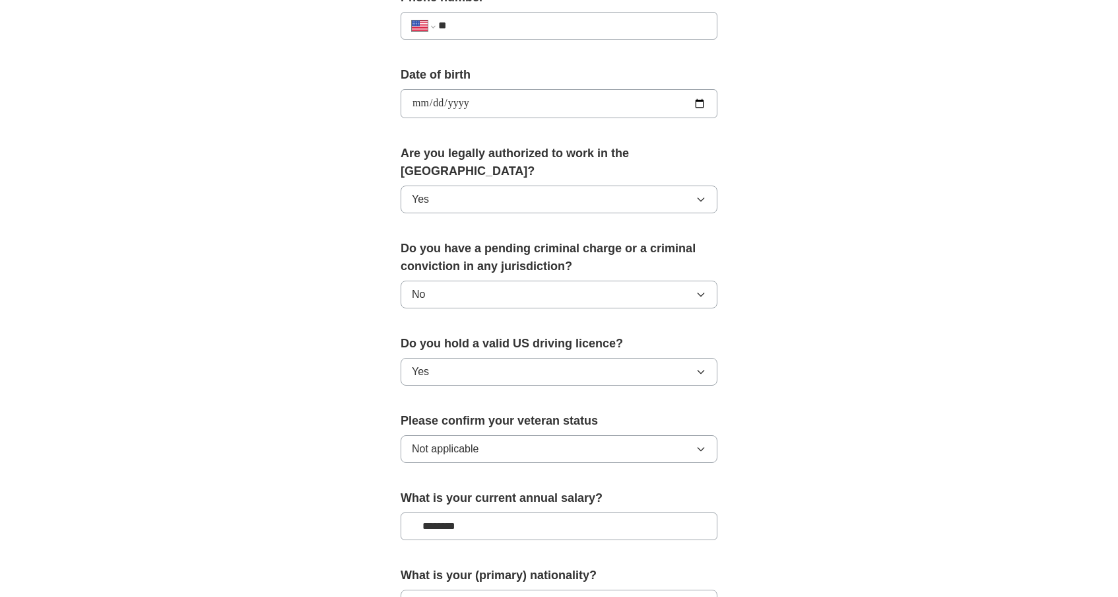
scroll to position [761, 0]
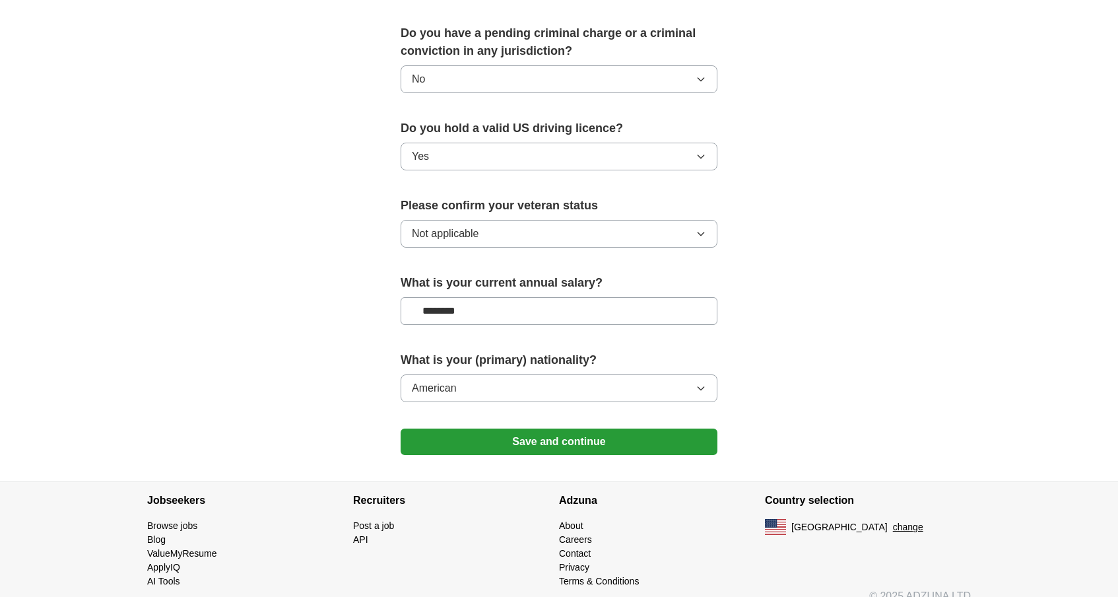
click at [569, 436] on button "Save and continue" at bounding box center [559, 441] width 317 height 26
